Goal: Task Accomplishment & Management: Manage account settings

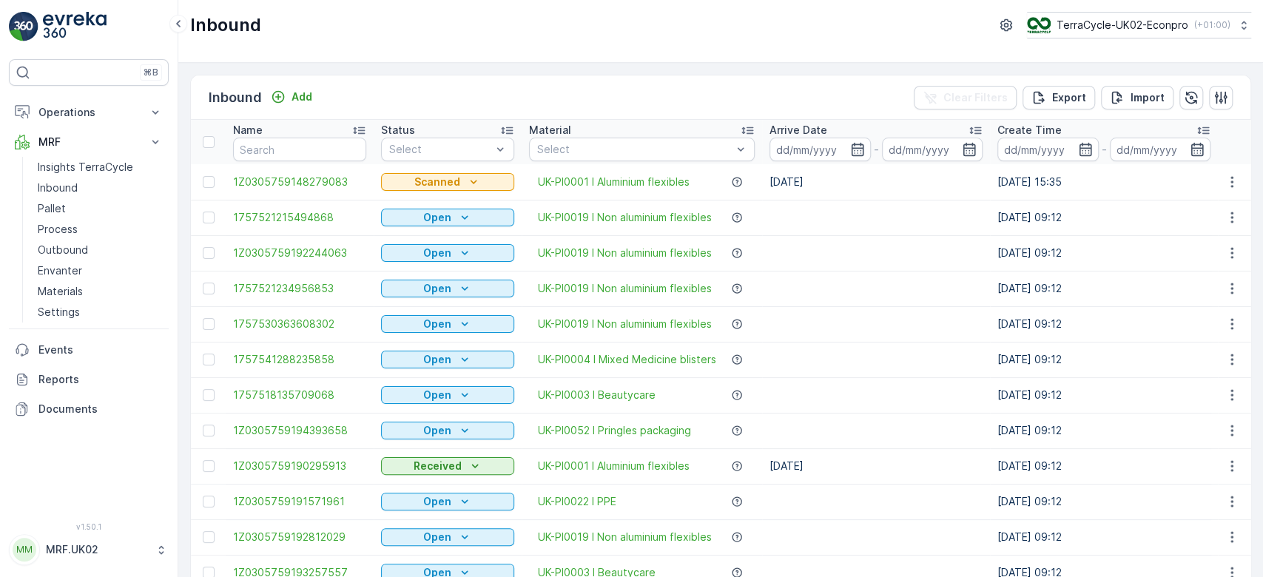
click at [527, 162] on th "Material Select" at bounding box center [642, 142] width 241 height 44
click at [63, 203] on p "Pallet" at bounding box center [52, 208] width 28 height 15
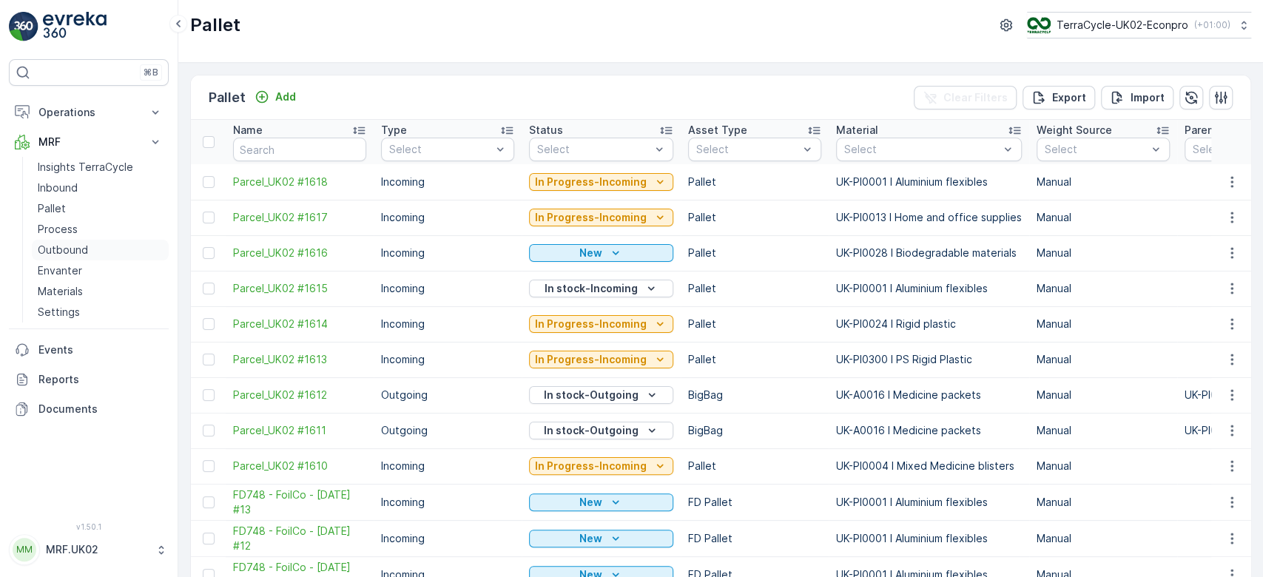
click at [87, 250] on link "Outbound" at bounding box center [100, 250] width 137 height 21
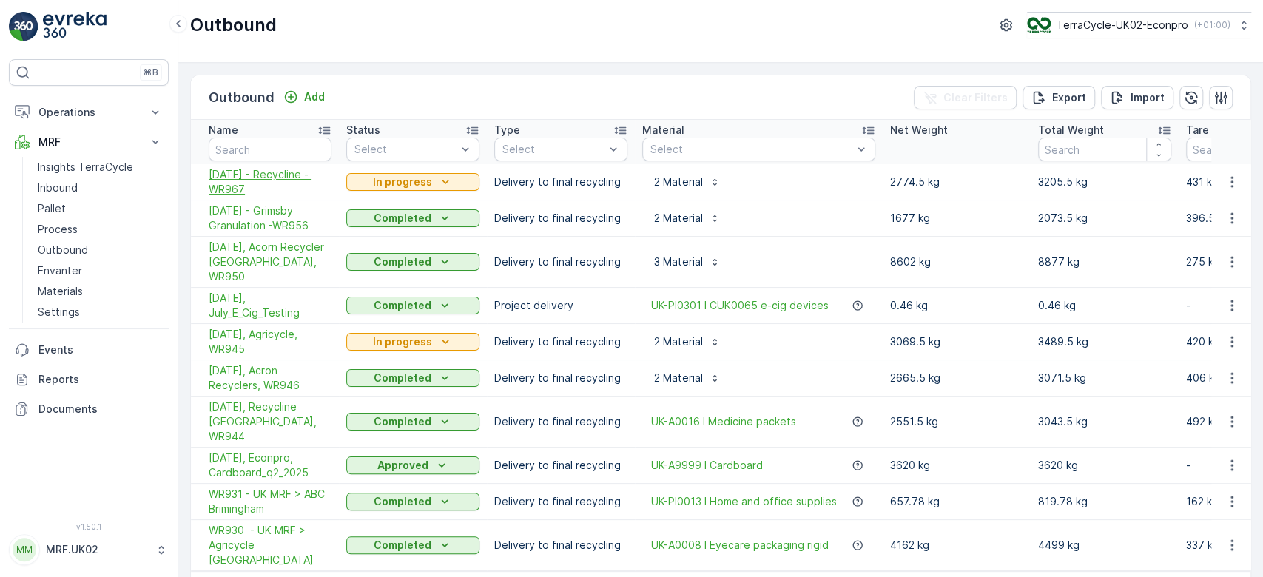
click at [222, 190] on span "[DATE] - Recycline - WR967" at bounding box center [270, 182] width 123 height 30
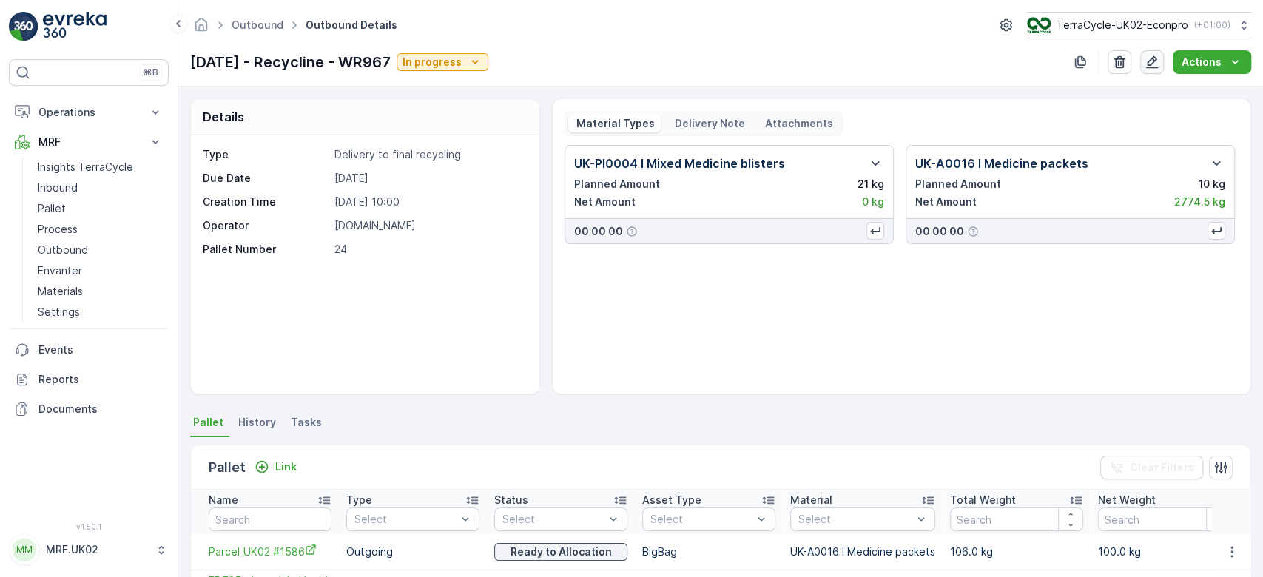
click at [1161, 59] on button "button" at bounding box center [1152, 62] width 24 height 24
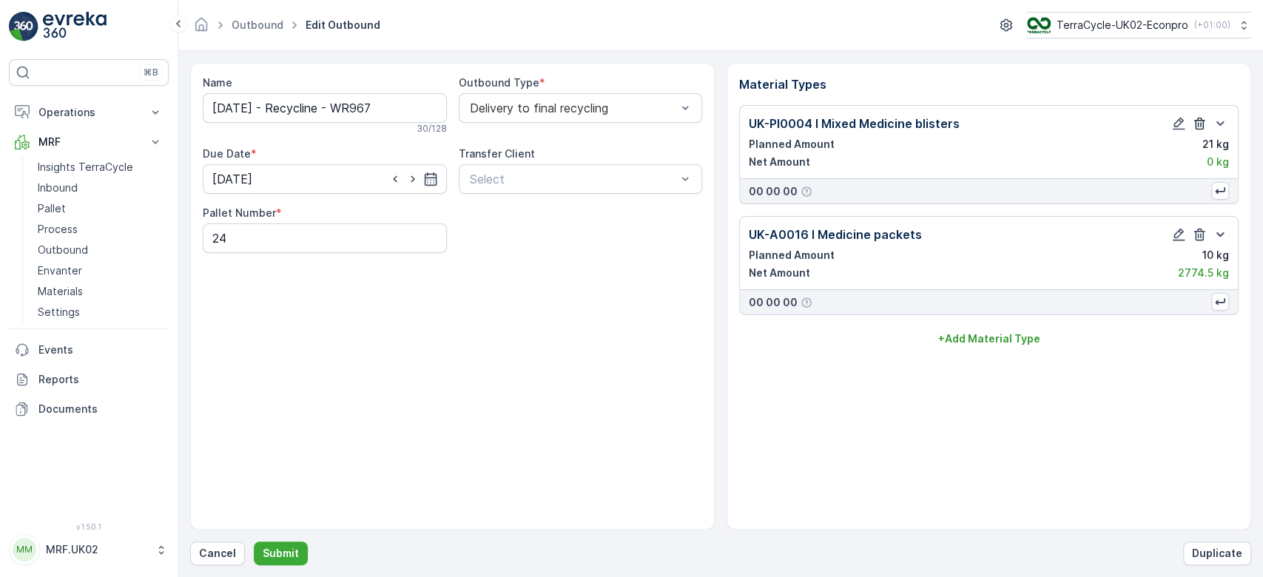
click at [1201, 125] on icon "button" at bounding box center [1199, 124] width 11 height 13
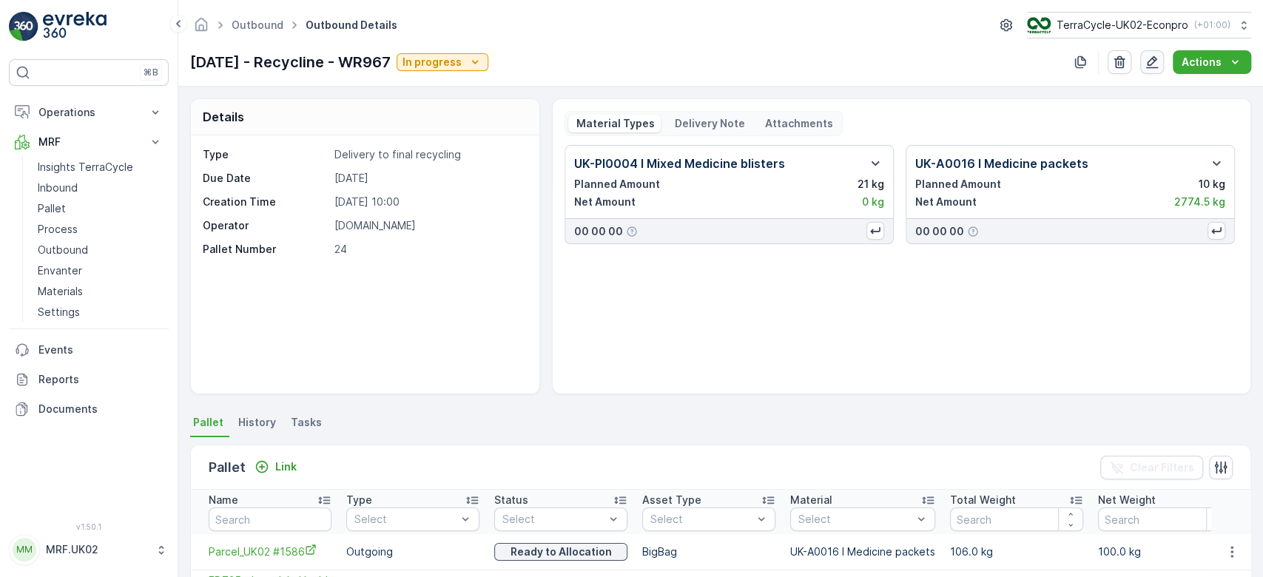
click at [1153, 62] on icon "button" at bounding box center [1152, 62] width 15 height 15
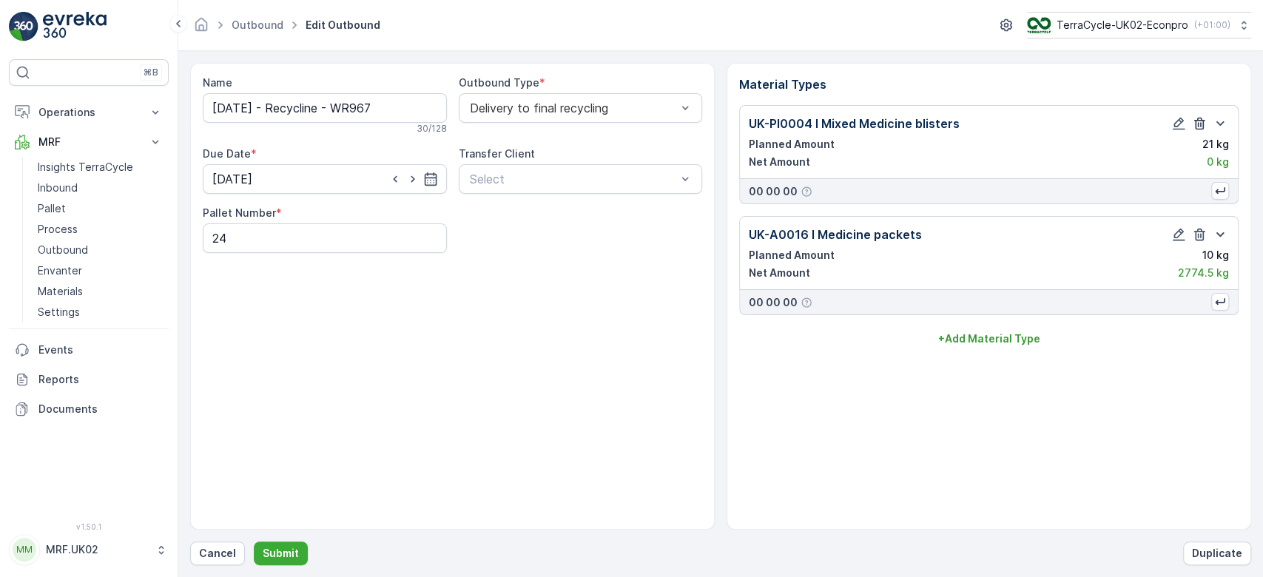
click at [1201, 121] on icon "button" at bounding box center [1199, 123] width 15 height 15
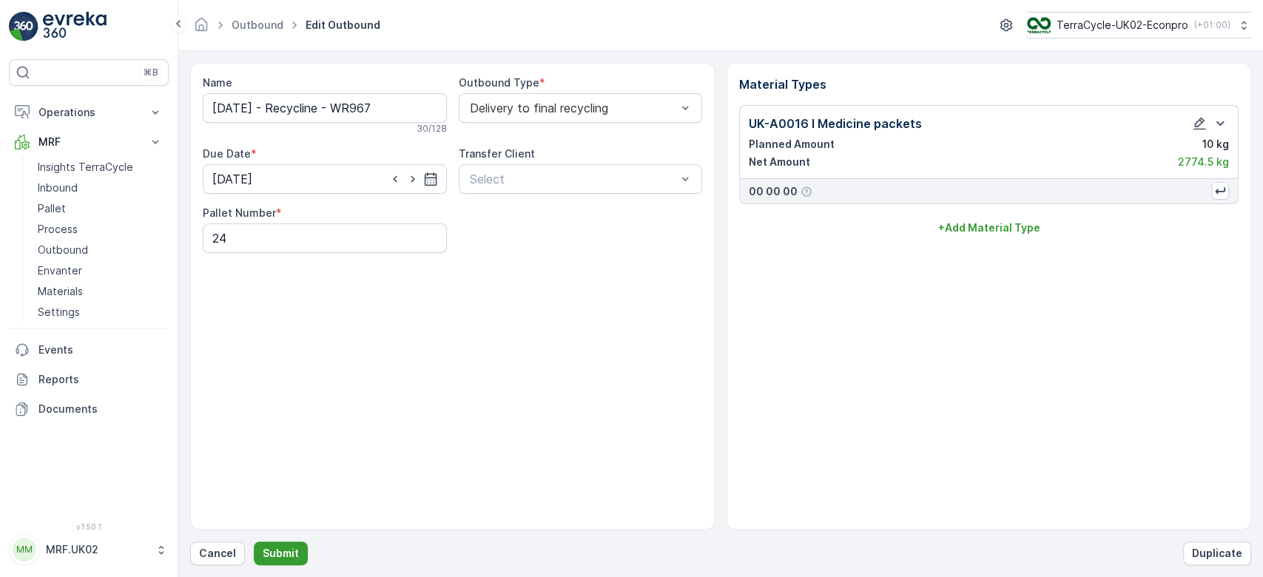
click at [266, 548] on p "Submit" at bounding box center [281, 553] width 36 height 15
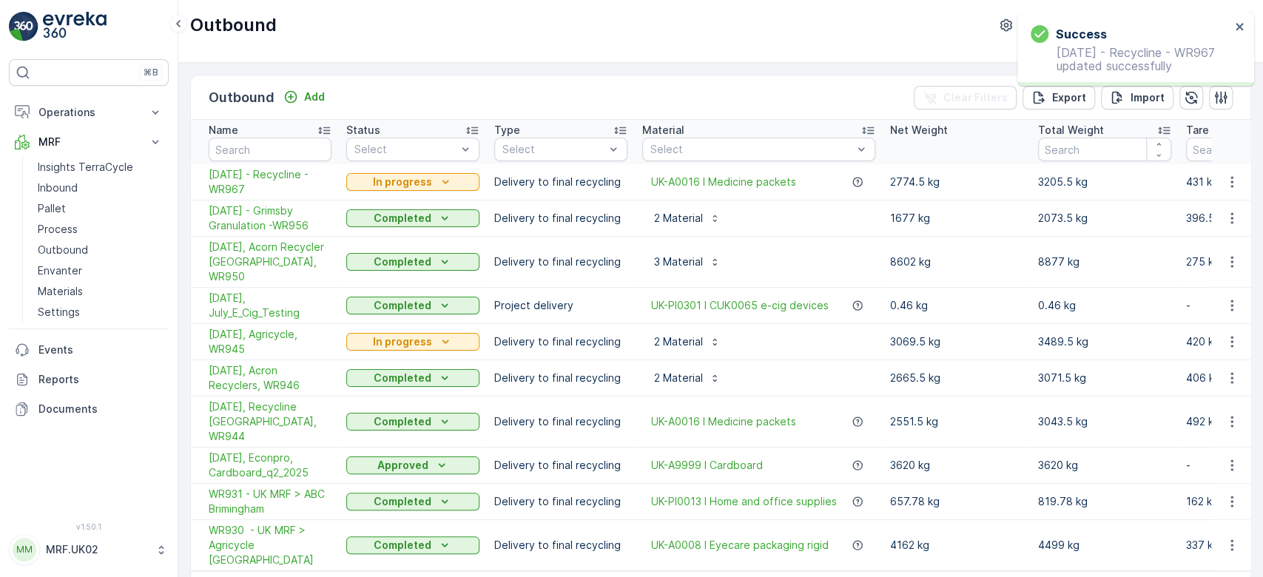
click at [292, 201] on td "[DATE] - Grimsby Granulation -WR956" at bounding box center [265, 219] width 148 height 36
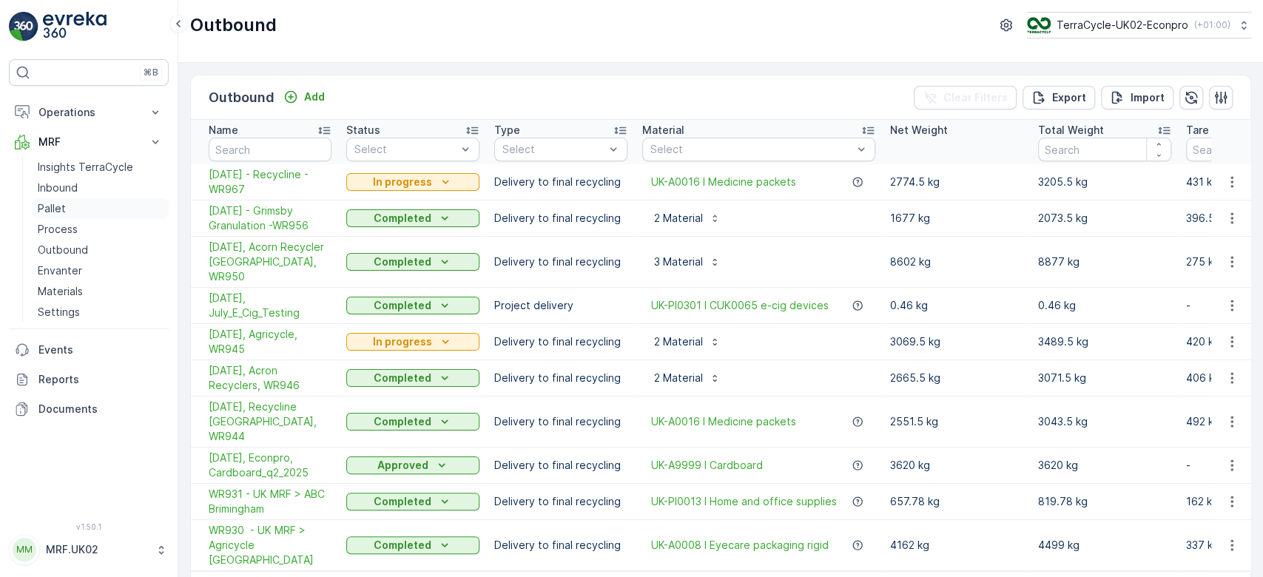
click at [56, 209] on p "Pallet" at bounding box center [52, 208] width 28 height 15
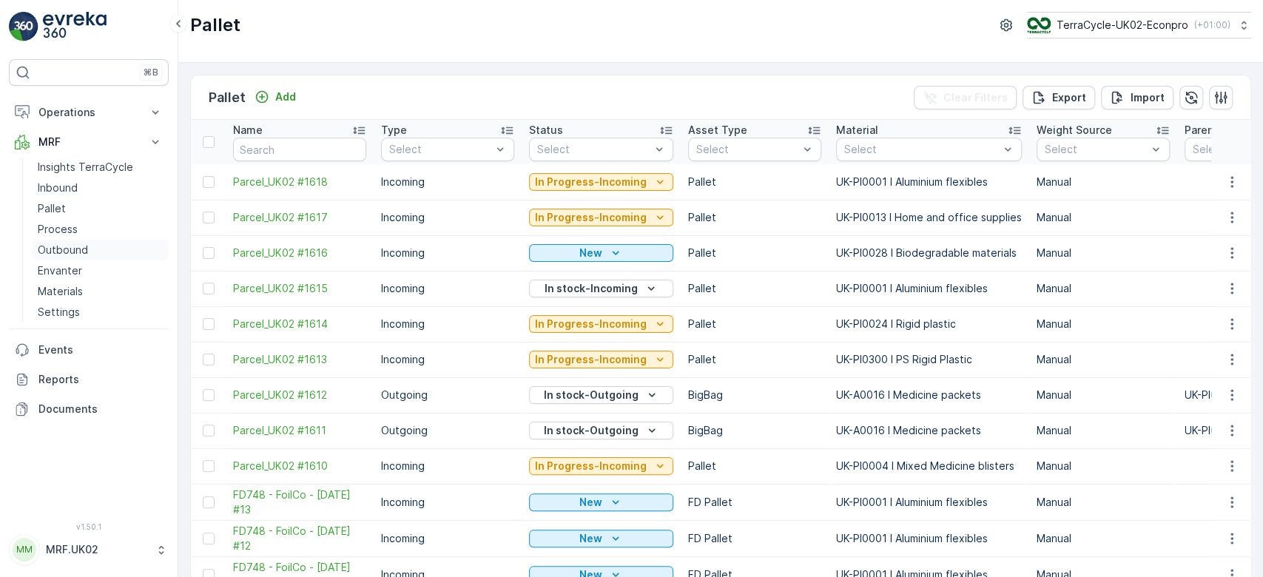
click at [75, 248] on p "Outbound" at bounding box center [63, 250] width 50 height 15
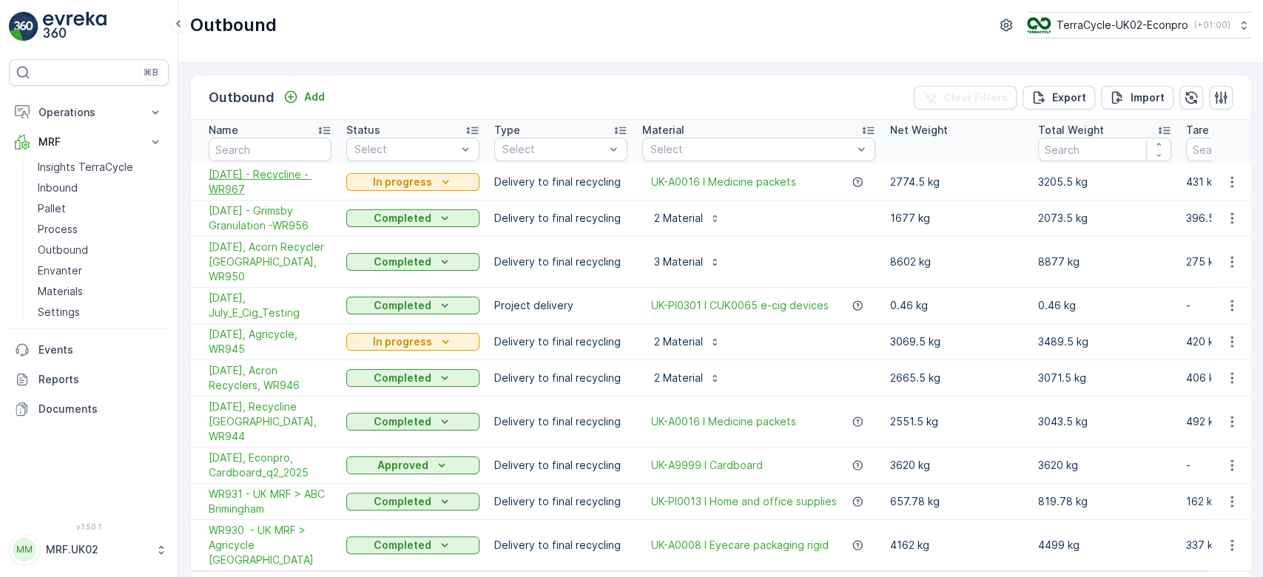
click at [255, 172] on span "[DATE] - Recycline - WR967" at bounding box center [270, 182] width 123 height 30
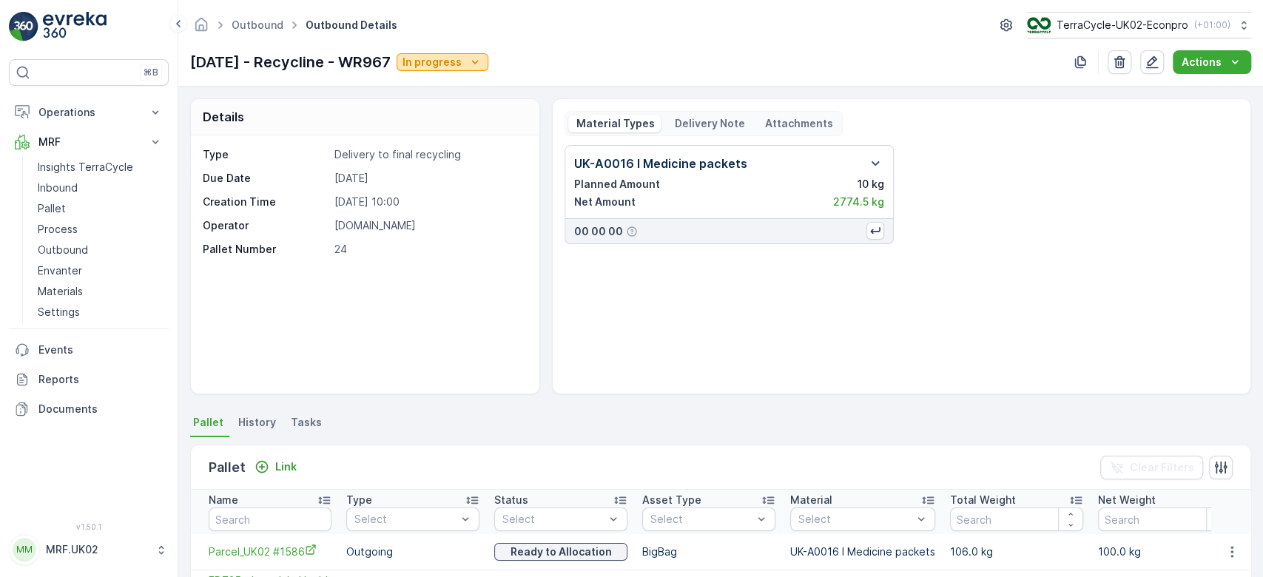
click at [483, 62] on icon "In progress" at bounding box center [475, 62] width 15 height 15
click at [485, 125] on span "Completed" at bounding box center [465, 125] width 56 height 15
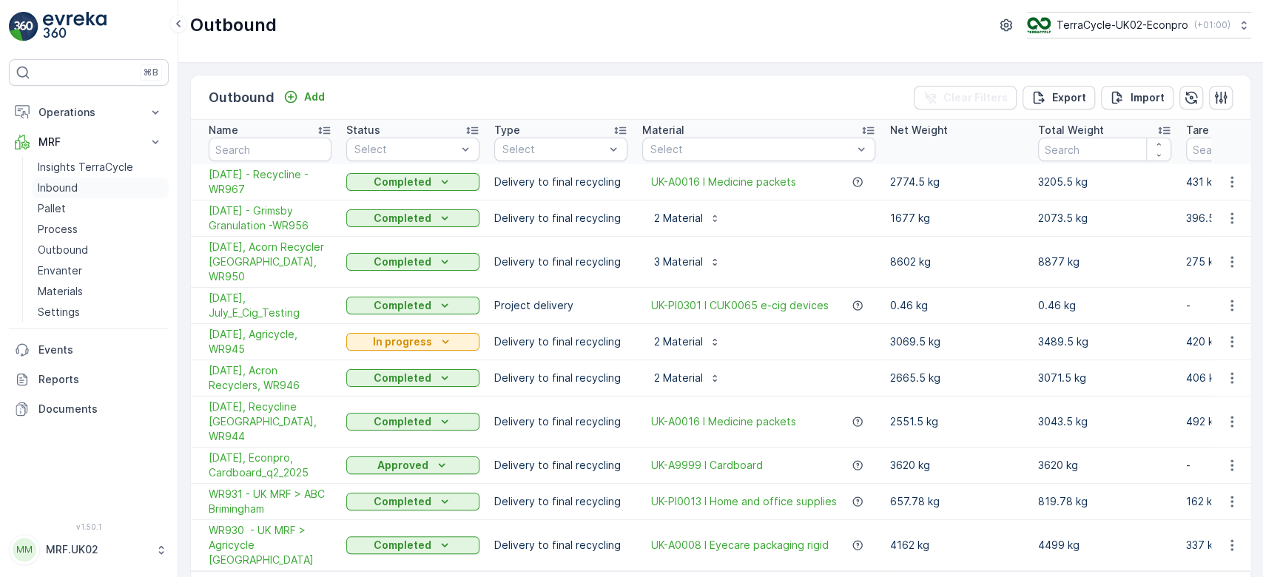
click at [71, 184] on p "Inbound" at bounding box center [58, 188] width 40 height 15
